Goal: Task Accomplishment & Management: Use online tool/utility

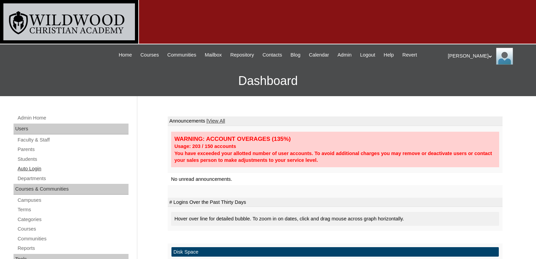
click at [34, 169] on link "Auto Login" at bounding box center [73, 168] width 112 height 8
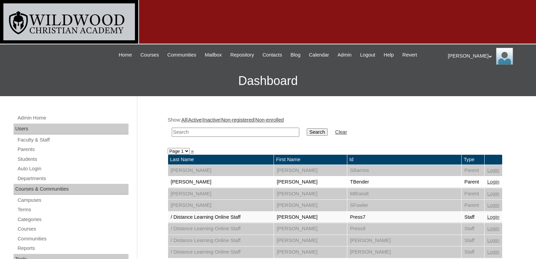
click at [194, 133] on input "text" at bounding box center [235, 131] width 127 height 9
type input "[PERSON_NAME]"
click at [307, 128] on input "Search" at bounding box center [317, 131] width 21 height 7
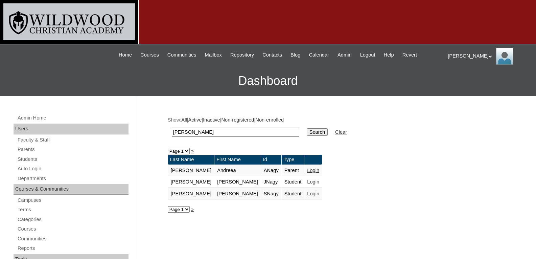
click at [307, 172] on link "Login" at bounding box center [313, 169] width 12 height 5
